Goal: Task Accomplishment & Management: Manage account settings

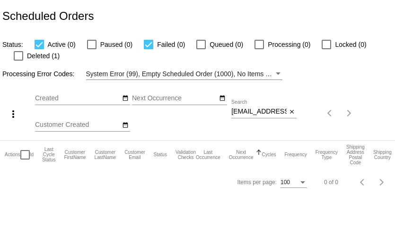
click at [274, 114] on input "leighryanvaughn@gmail.com" at bounding box center [258, 112] width 55 height 8
paste input "rosierose22@live"
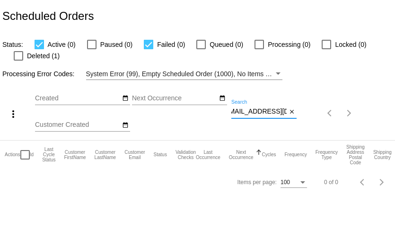
type input "[EMAIL_ADDRESS][DOMAIN_NAME]"
click at [17, 55] on div at bounding box center [18, 55] width 9 height 9
click at [18, 61] on input "Deleted (1)" at bounding box center [18, 61] width 0 height 0
checkbox input "true"
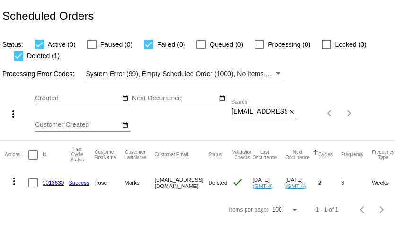
click at [53, 185] on link "1013630" at bounding box center [53, 182] width 21 height 6
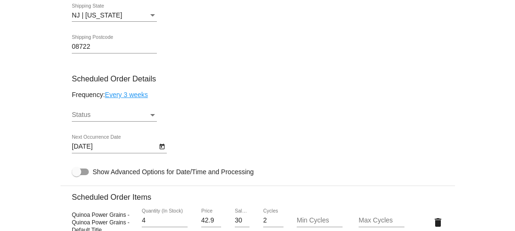
scroll to position [500, 0]
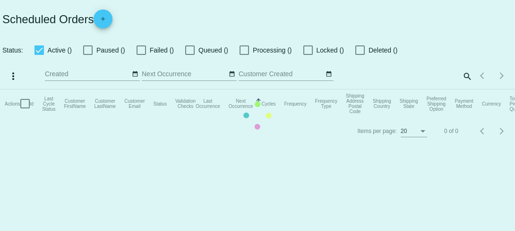
checkbox input "true"
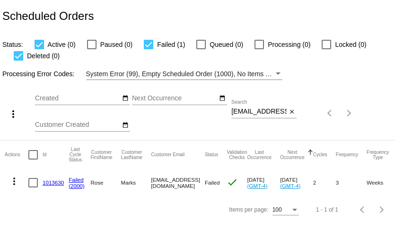
click at [274, 113] on input "[EMAIL_ADDRESS][DOMAIN_NAME]" at bounding box center [258, 112] width 55 height 8
click at [55, 183] on link "1013630" at bounding box center [53, 182] width 21 height 6
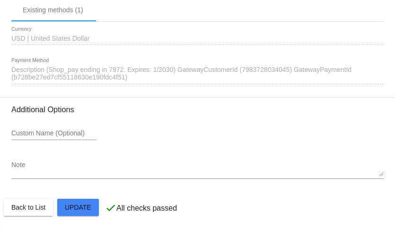
scroll to position [971, 0]
click at [331, 71] on span "Description (Shop_pay ending in 7972. Expires: 1/2030) GatewayCustomerId (79837…" at bounding box center [181, 73] width 340 height 15
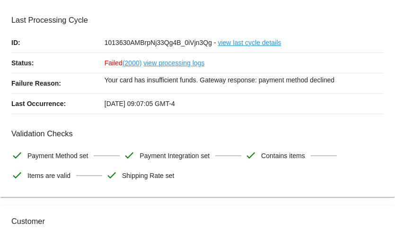
scroll to position [0, 0]
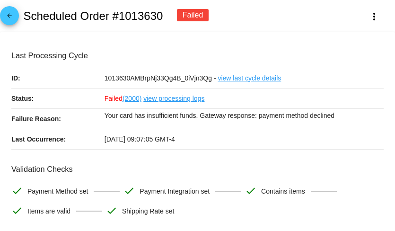
click at [9, 20] on mat-icon "arrow_back" at bounding box center [9, 17] width 11 height 11
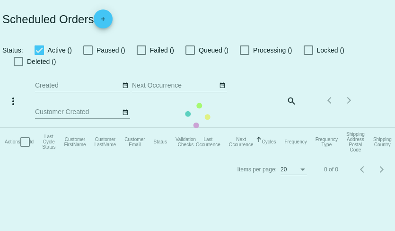
checkbox input "true"
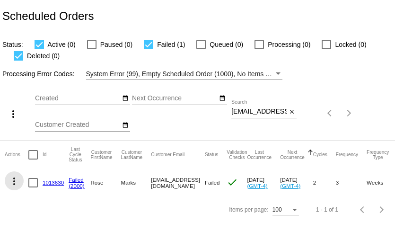
click at [15, 181] on mat-icon "more_vert" at bounding box center [14, 180] width 11 height 11
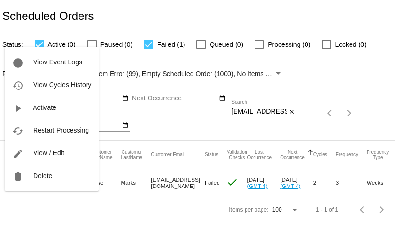
click at [84, 218] on div at bounding box center [197, 115] width 395 height 231
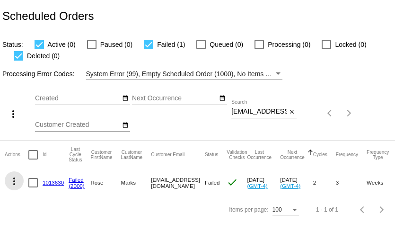
click at [14, 181] on mat-icon "more_vert" at bounding box center [14, 180] width 11 height 11
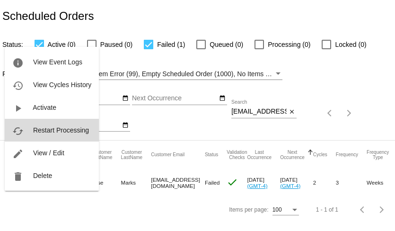
click at [40, 132] on span "Restart Processing" at bounding box center [61, 130] width 56 height 8
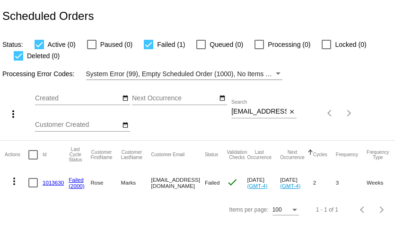
click at [52, 183] on link "1013630" at bounding box center [53, 182] width 21 height 6
